Goal: Information Seeking & Learning: Learn about a topic

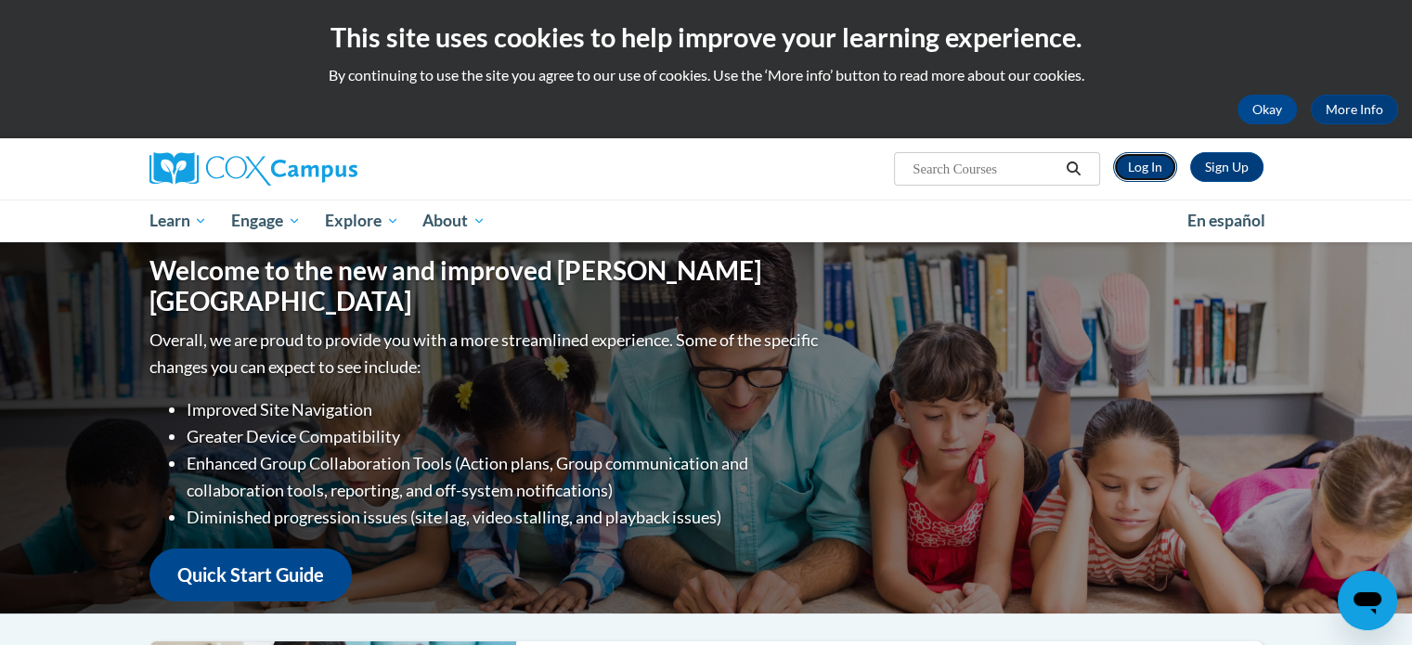
click at [1134, 162] on link "Log In" at bounding box center [1145, 167] width 64 height 30
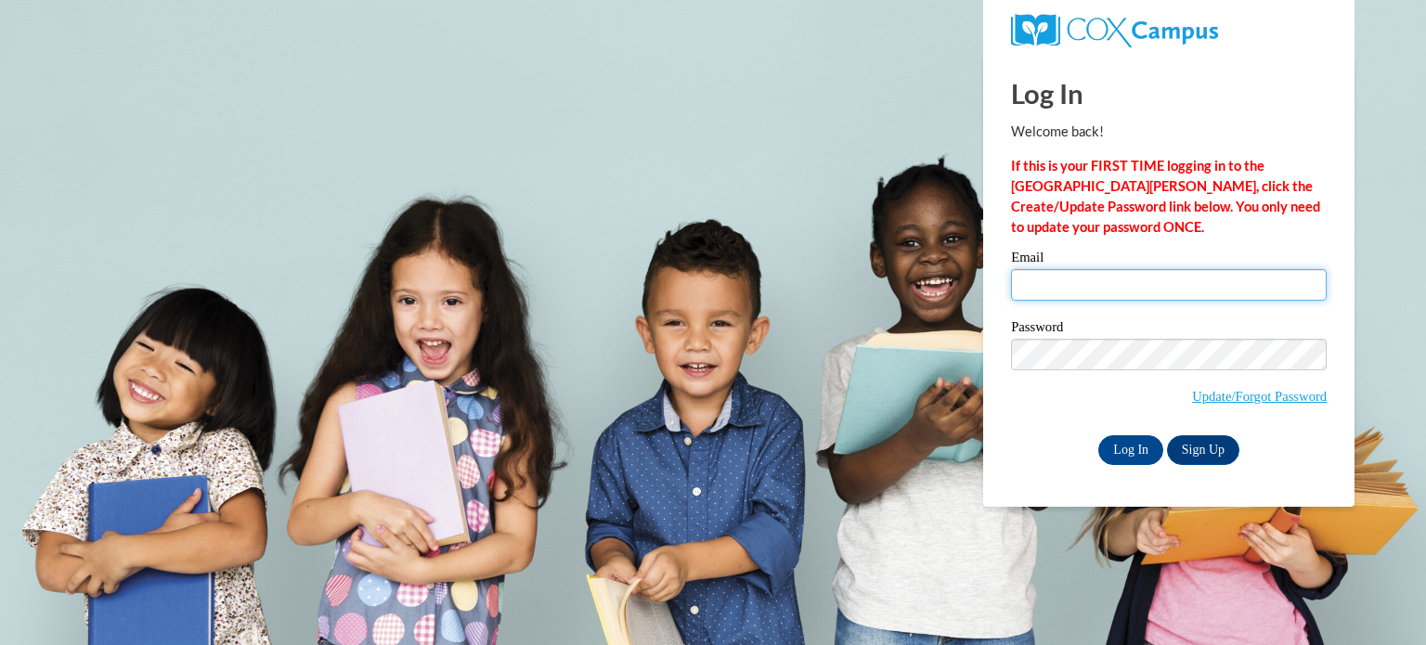
click at [1082, 279] on input "Email" at bounding box center [1169, 285] width 316 height 32
type input "messiahpreschool.childcare@gmail.com"
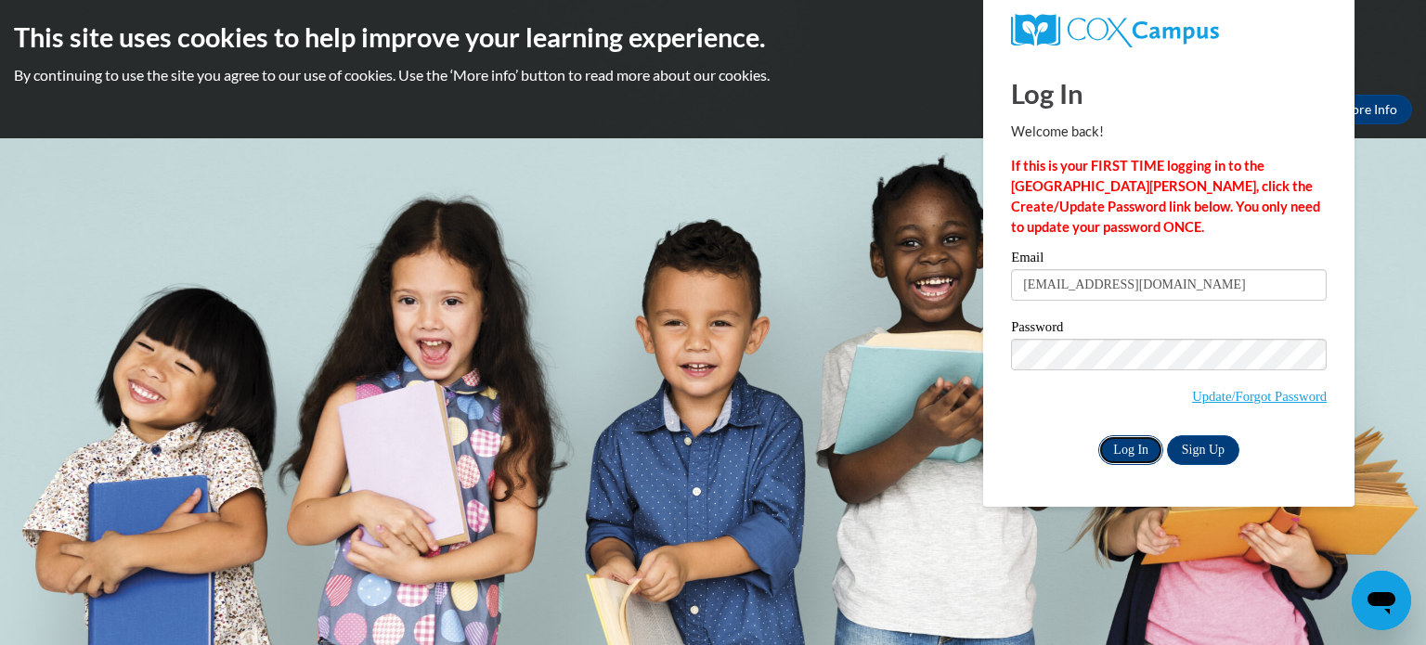
click at [1129, 454] on input "Log In" at bounding box center [1130, 450] width 65 height 30
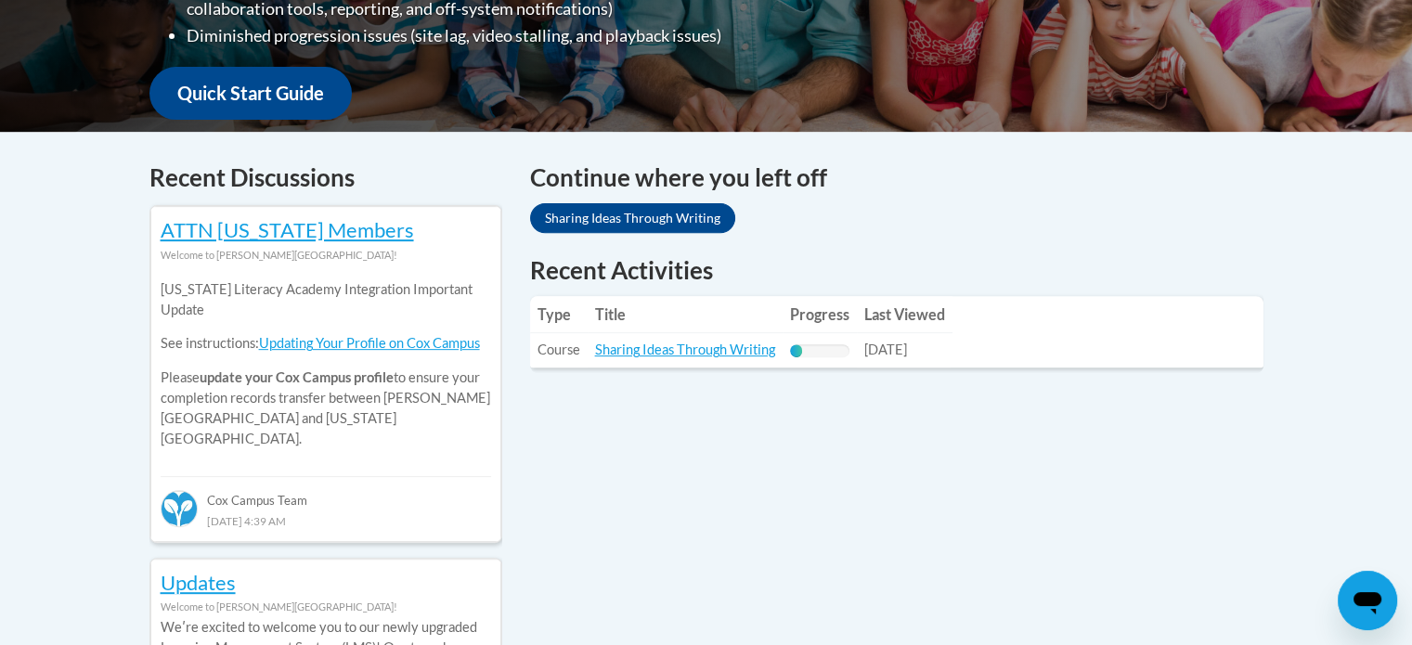
scroll to position [928, 0]
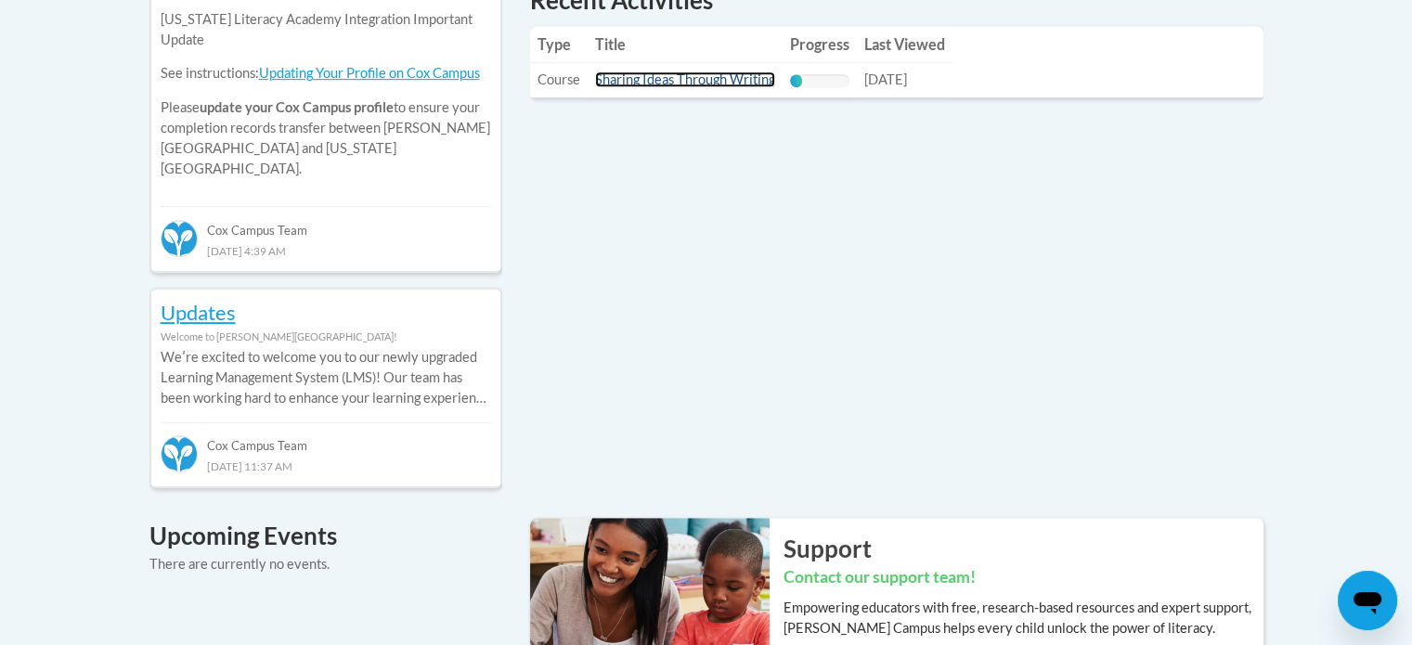
click at [648, 80] on link "Sharing Ideas Through Writing" at bounding box center [685, 79] width 180 height 16
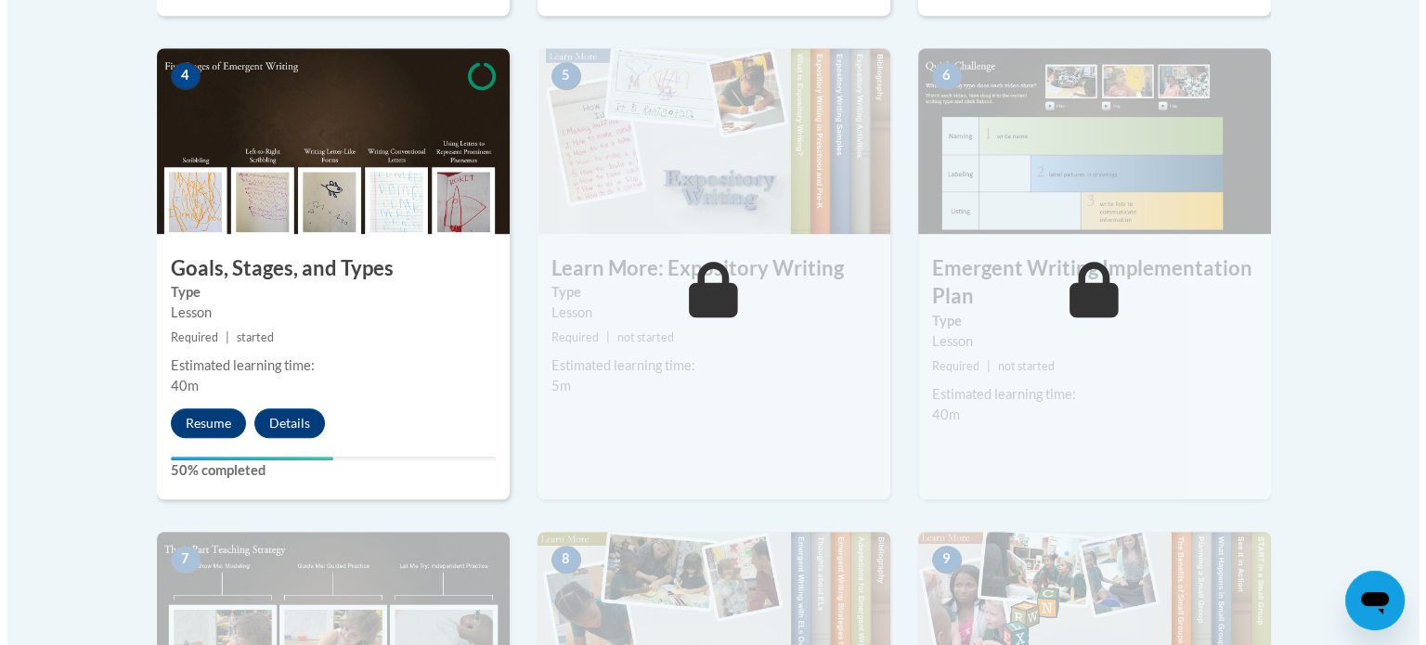
scroll to position [1114, 0]
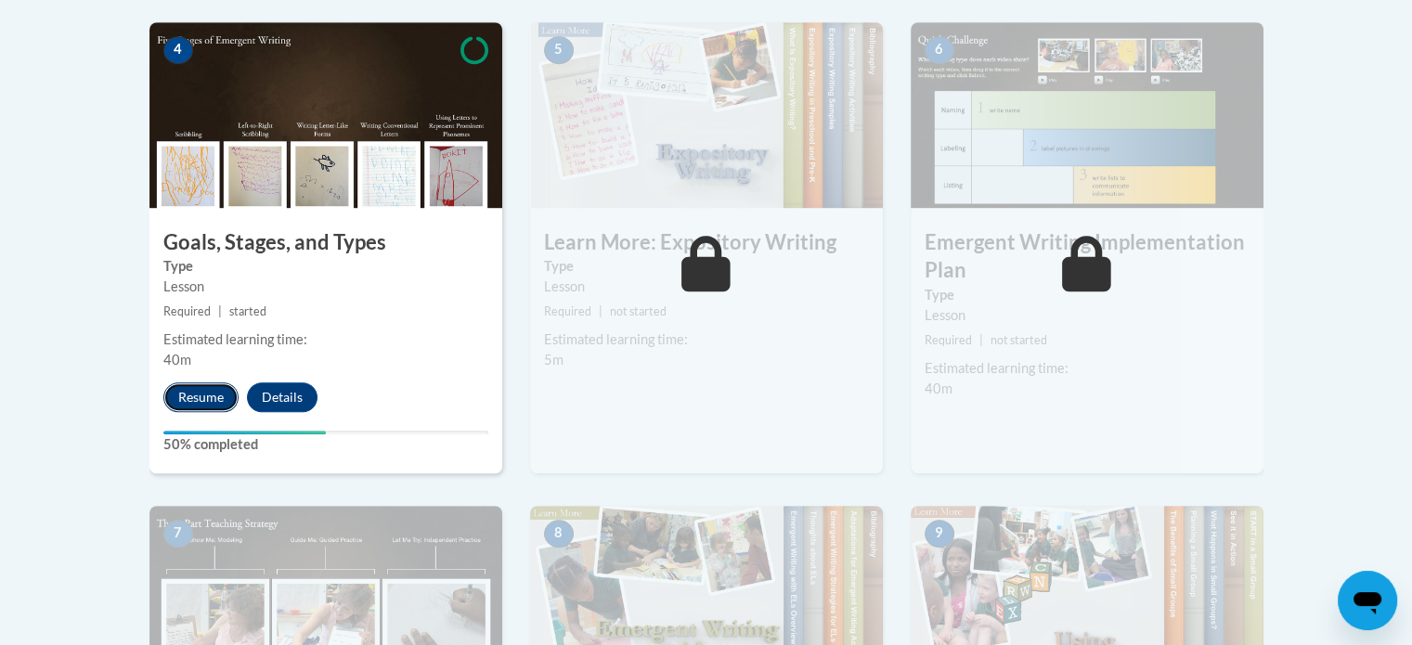
click at [203, 382] on button "Resume" at bounding box center [200, 397] width 75 height 30
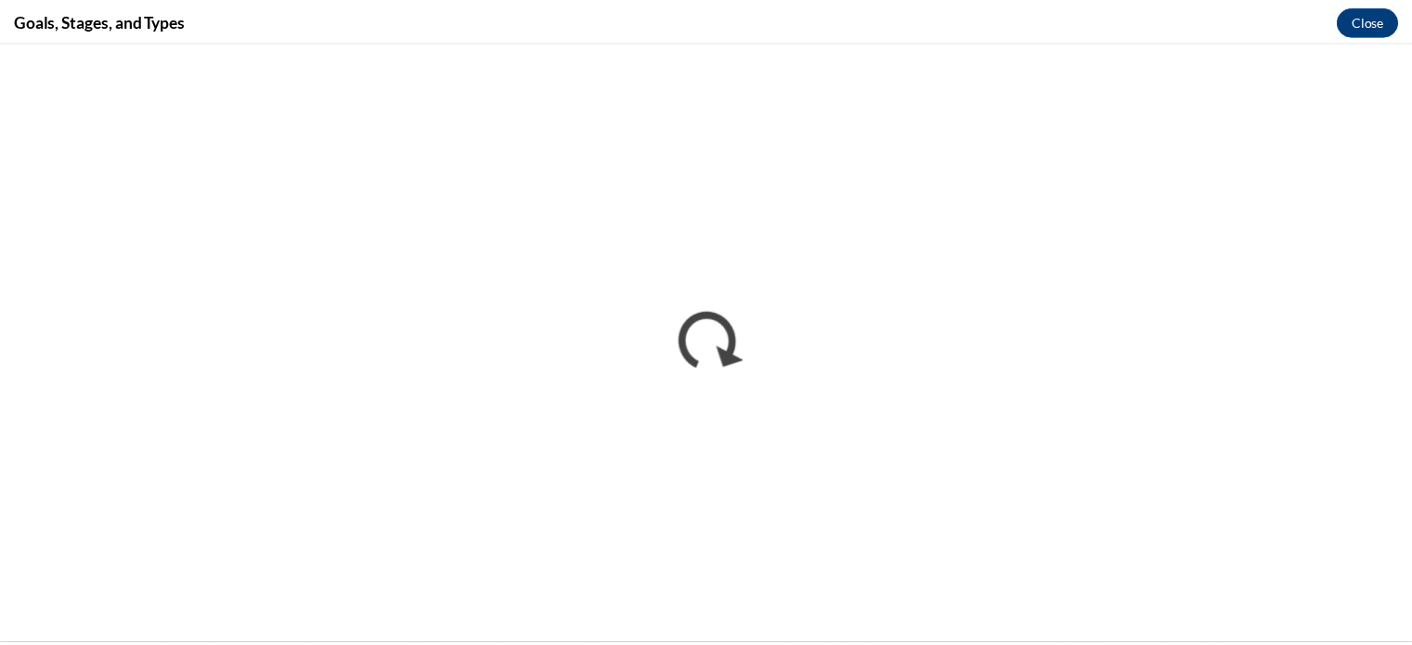
scroll to position [0, 0]
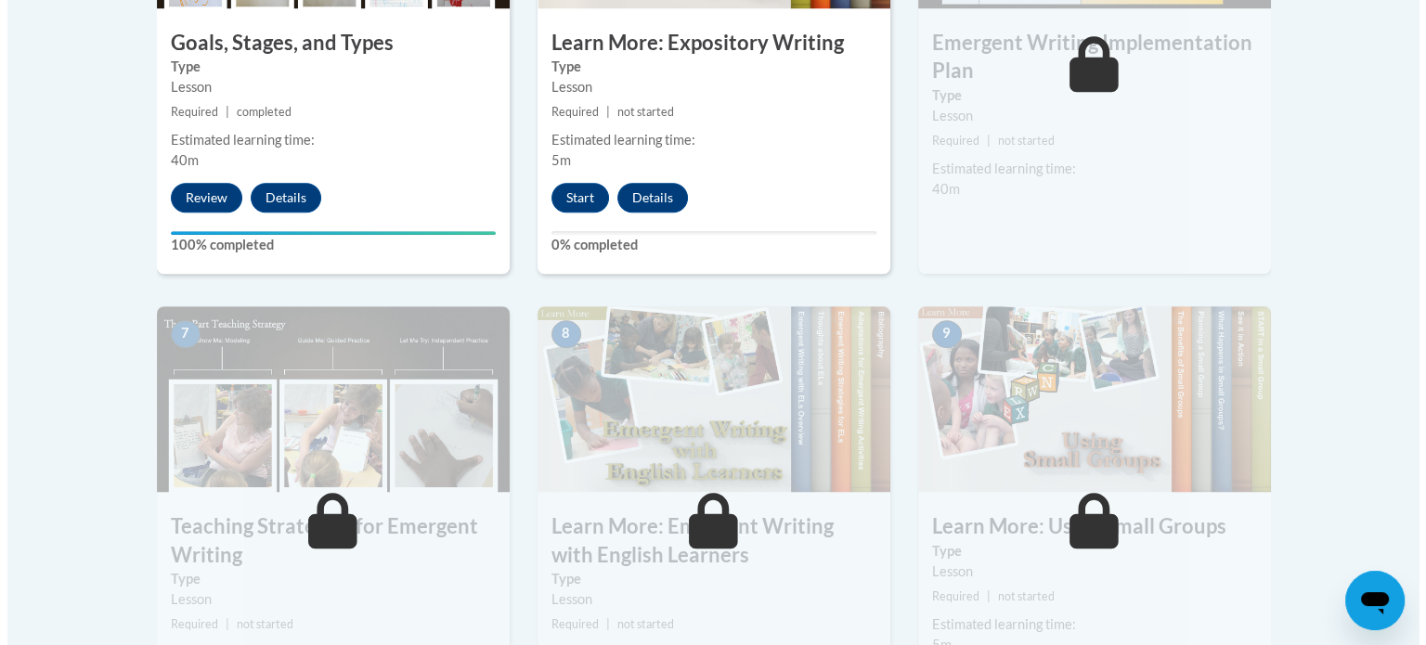
scroll to position [928, 0]
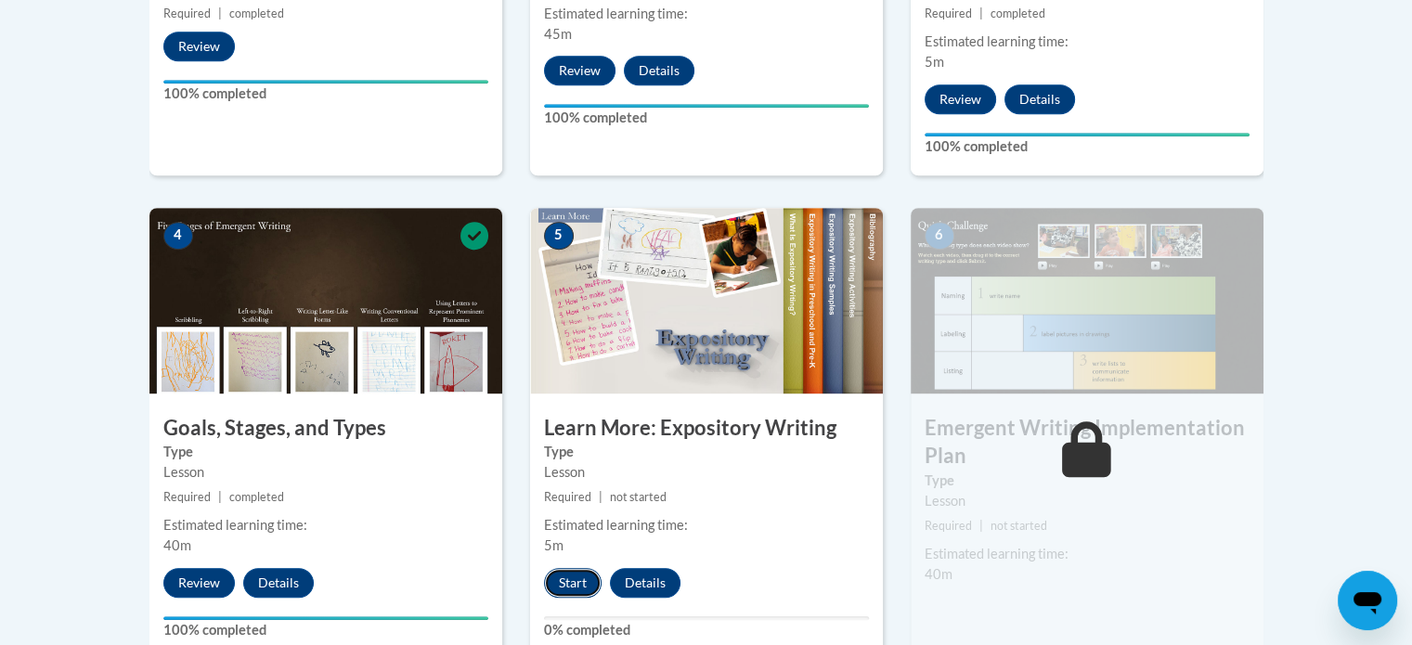
click at [559, 568] on button "Start" at bounding box center [573, 583] width 58 height 30
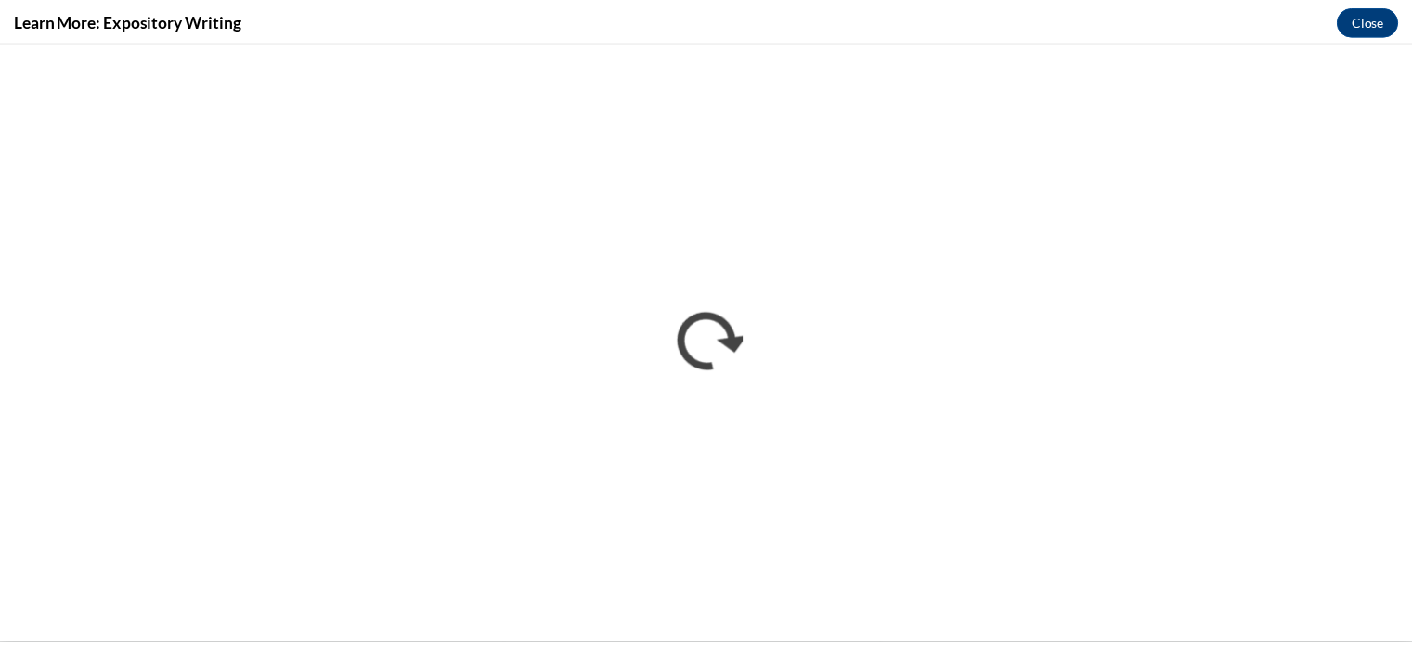
scroll to position [0, 0]
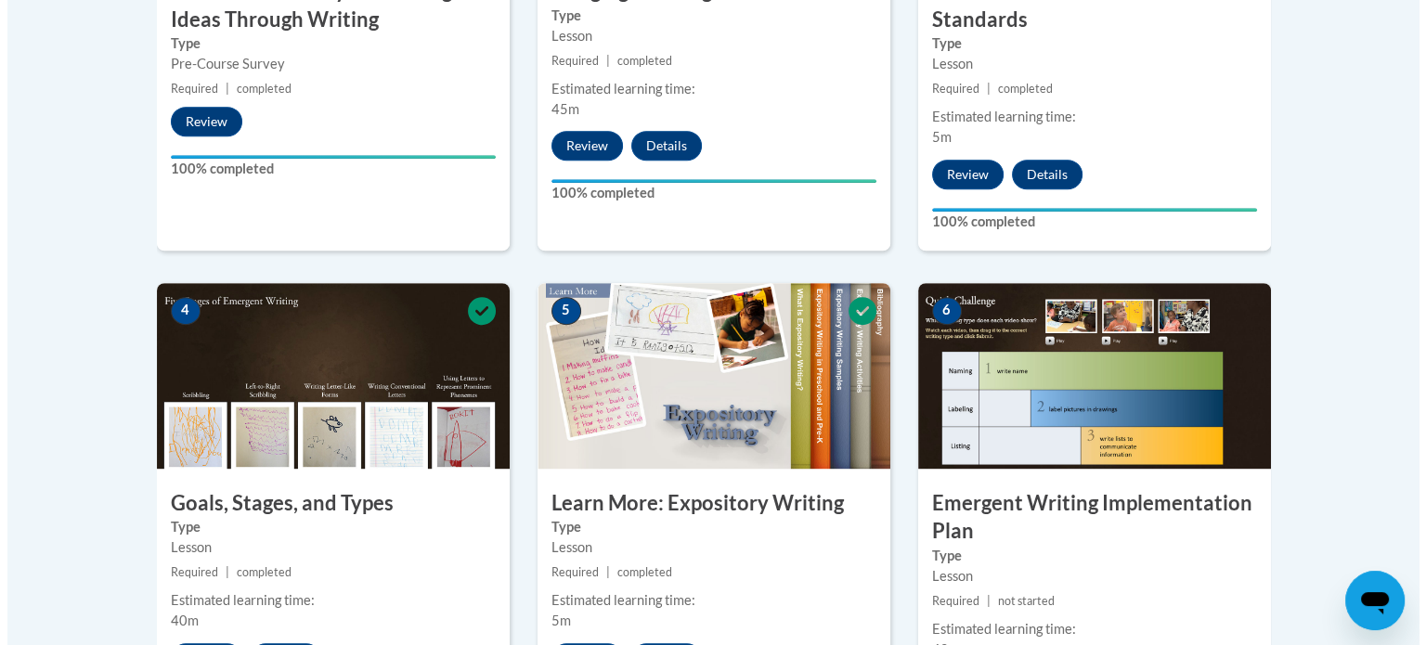
scroll to position [1021, 0]
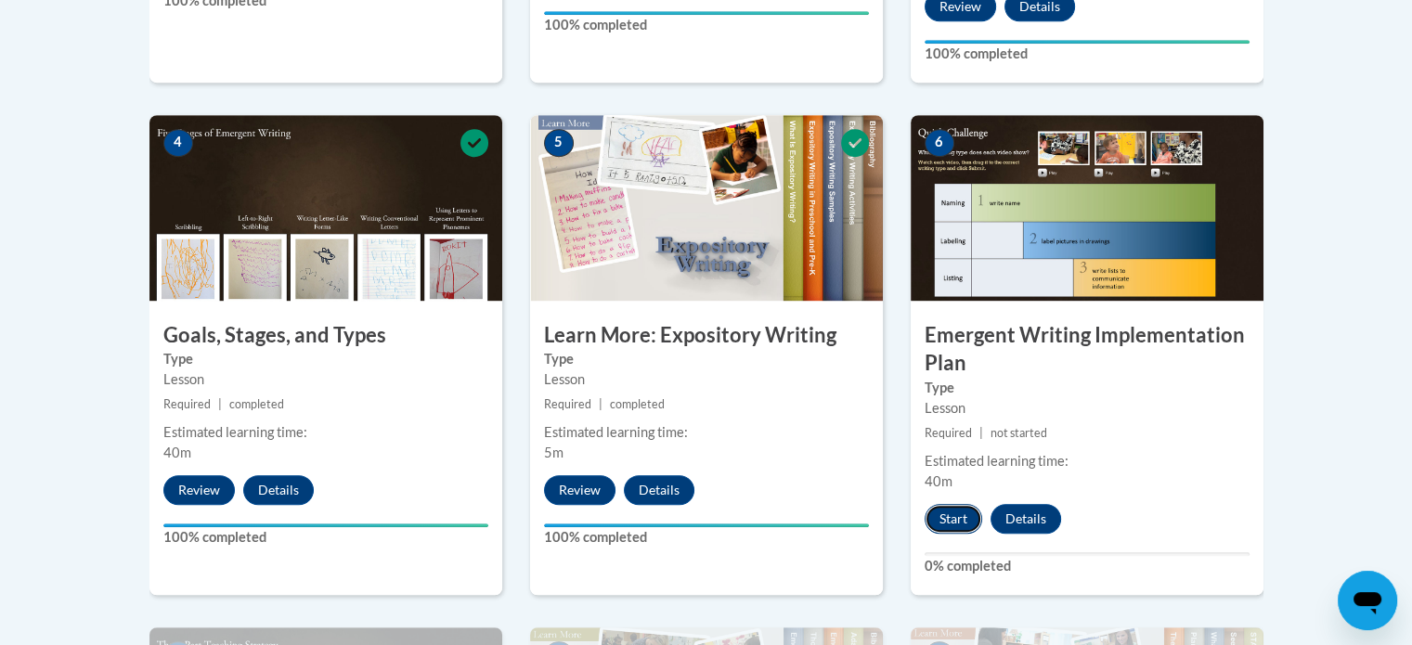
click at [953, 504] on button "Start" at bounding box center [954, 519] width 58 height 30
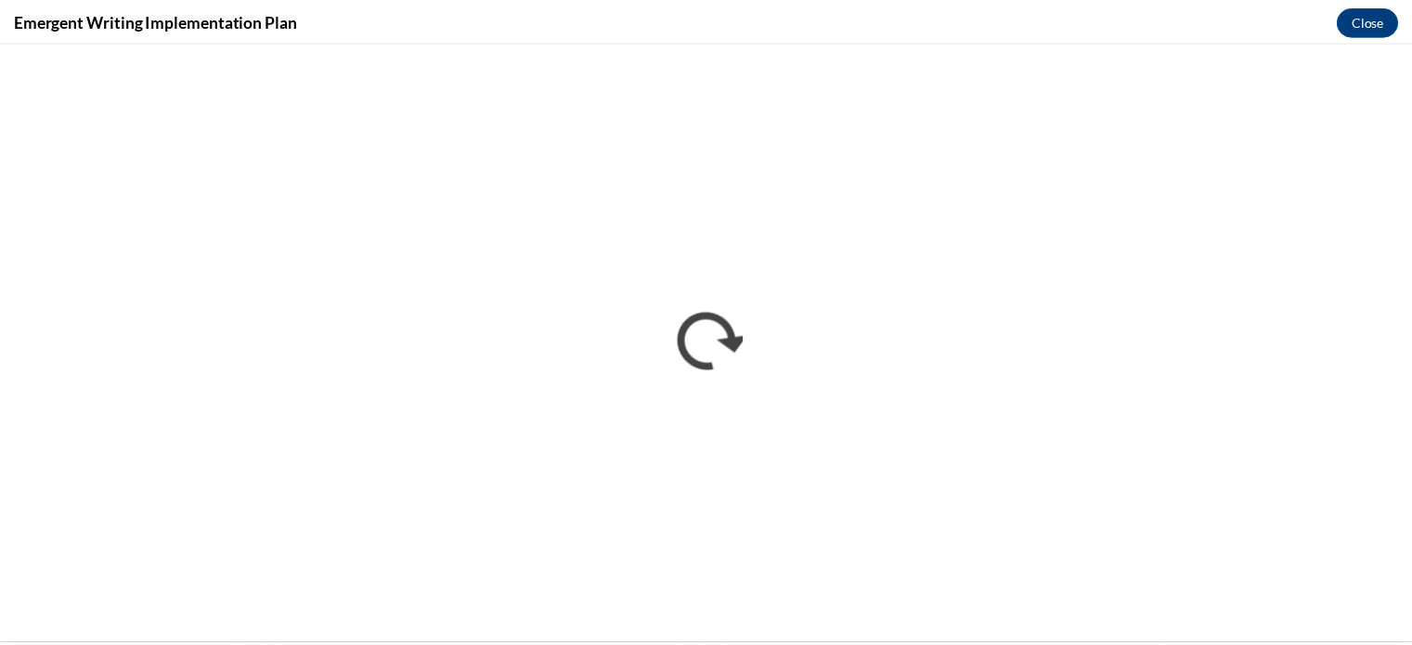
scroll to position [0, 0]
